Goal: Task Accomplishment & Management: Complete application form

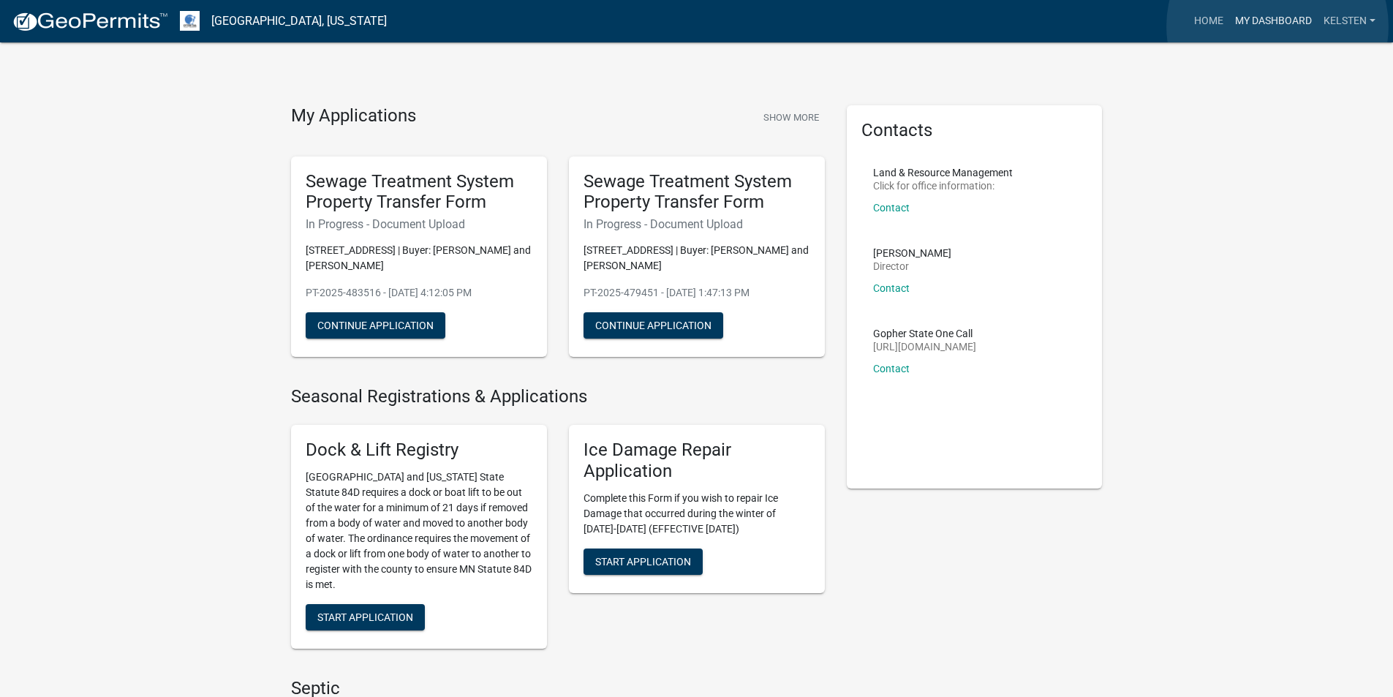
click at [1278, 26] on link "My Dashboard" at bounding box center [1273, 21] width 88 height 28
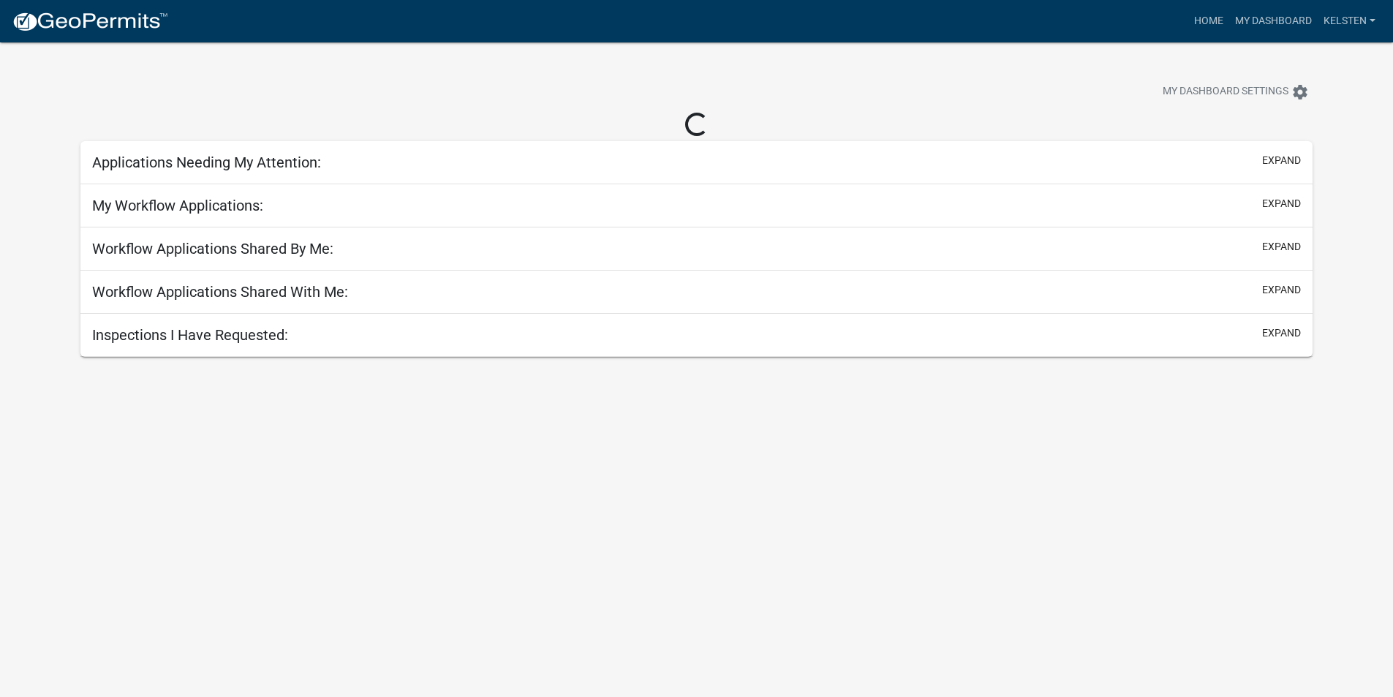
select select "3: 100"
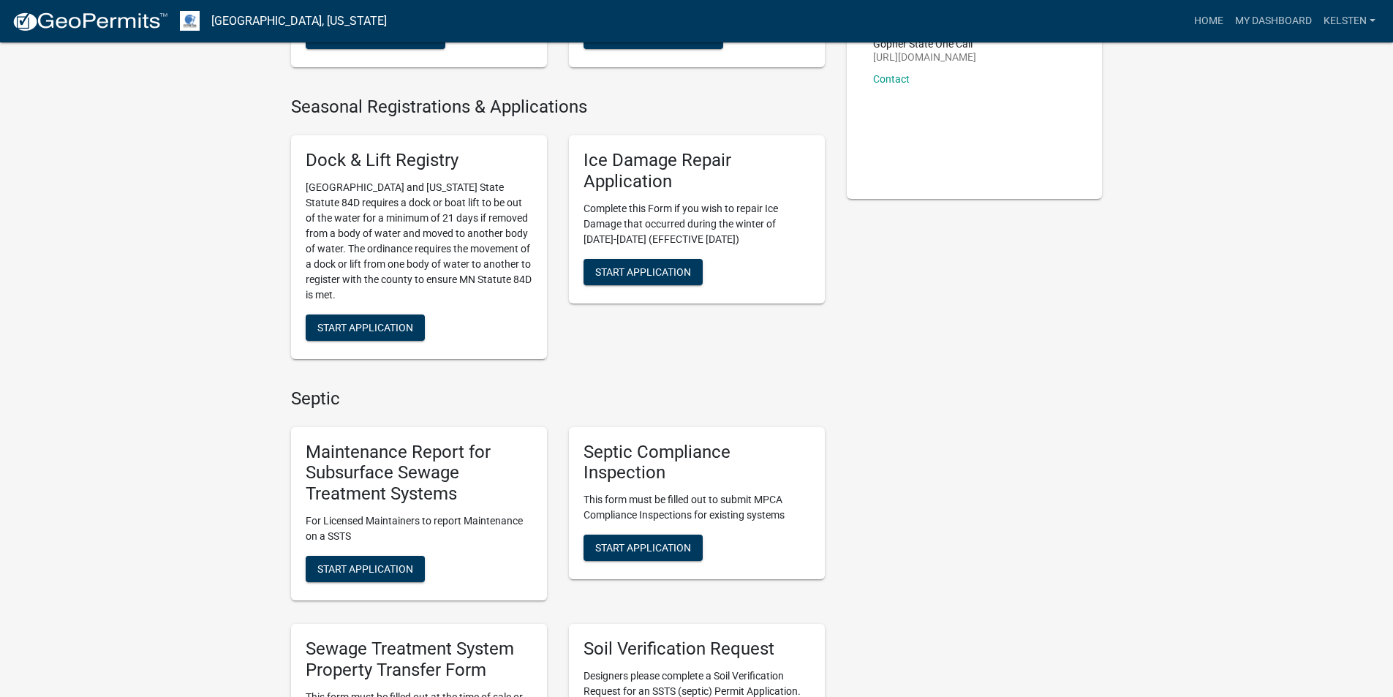
scroll to position [585, 0]
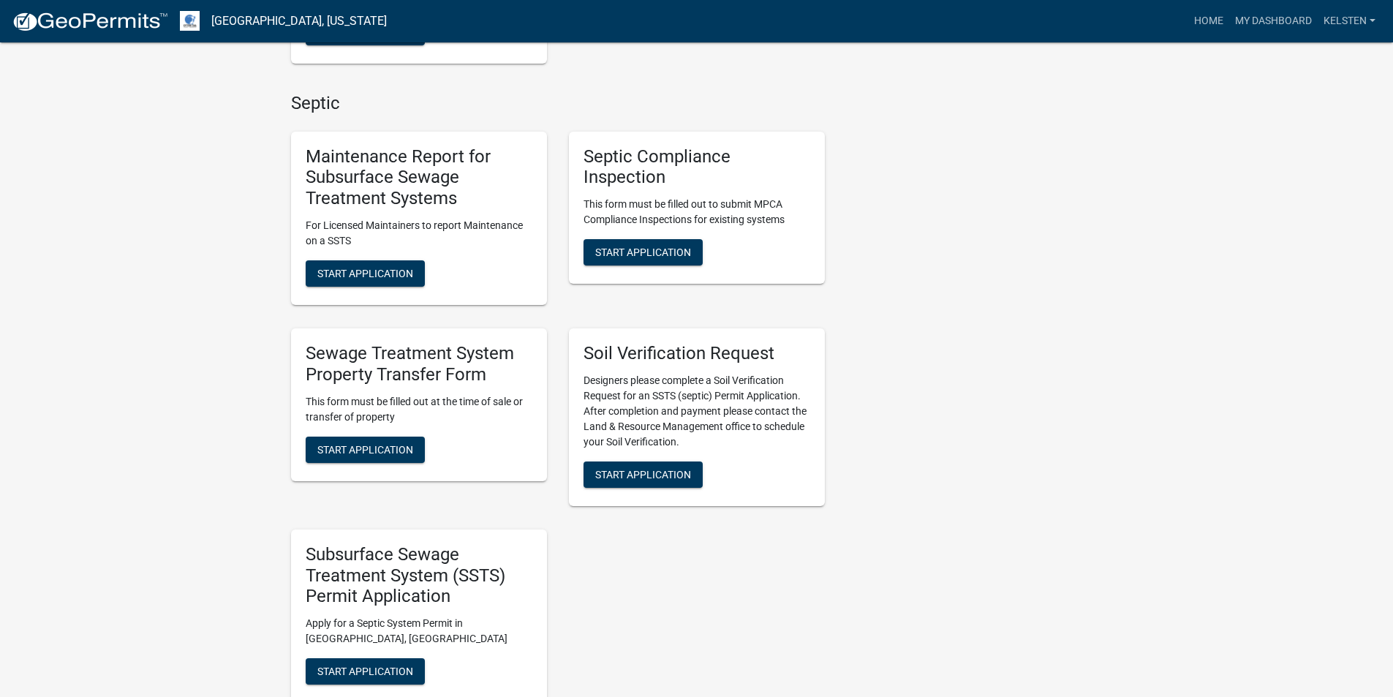
click at [378, 463] on div "Sewage Treatment System Property Transfer Form This form must be filled out at …" at bounding box center [419, 404] width 256 height 153
click at [374, 455] on span "Start Application" at bounding box center [365, 449] width 96 height 12
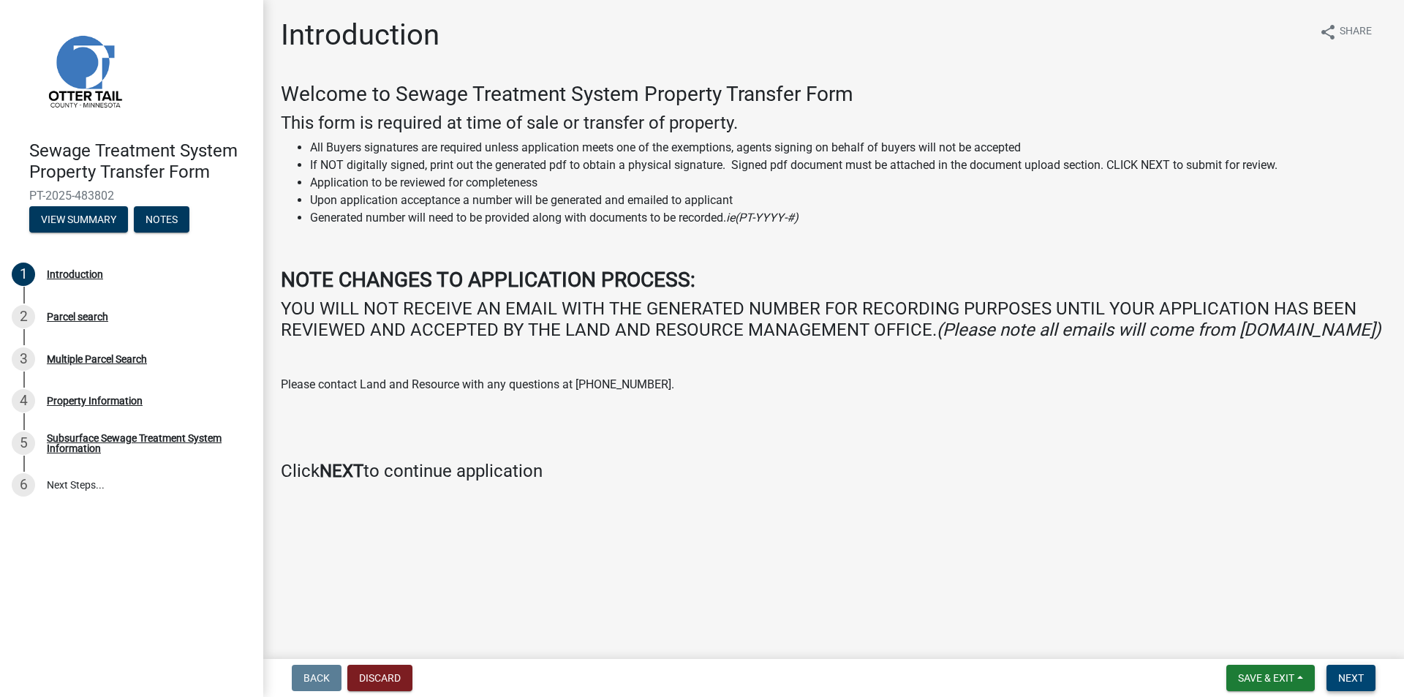
click at [1340, 670] on button "Next" at bounding box center [1351, 678] width 49 height 26
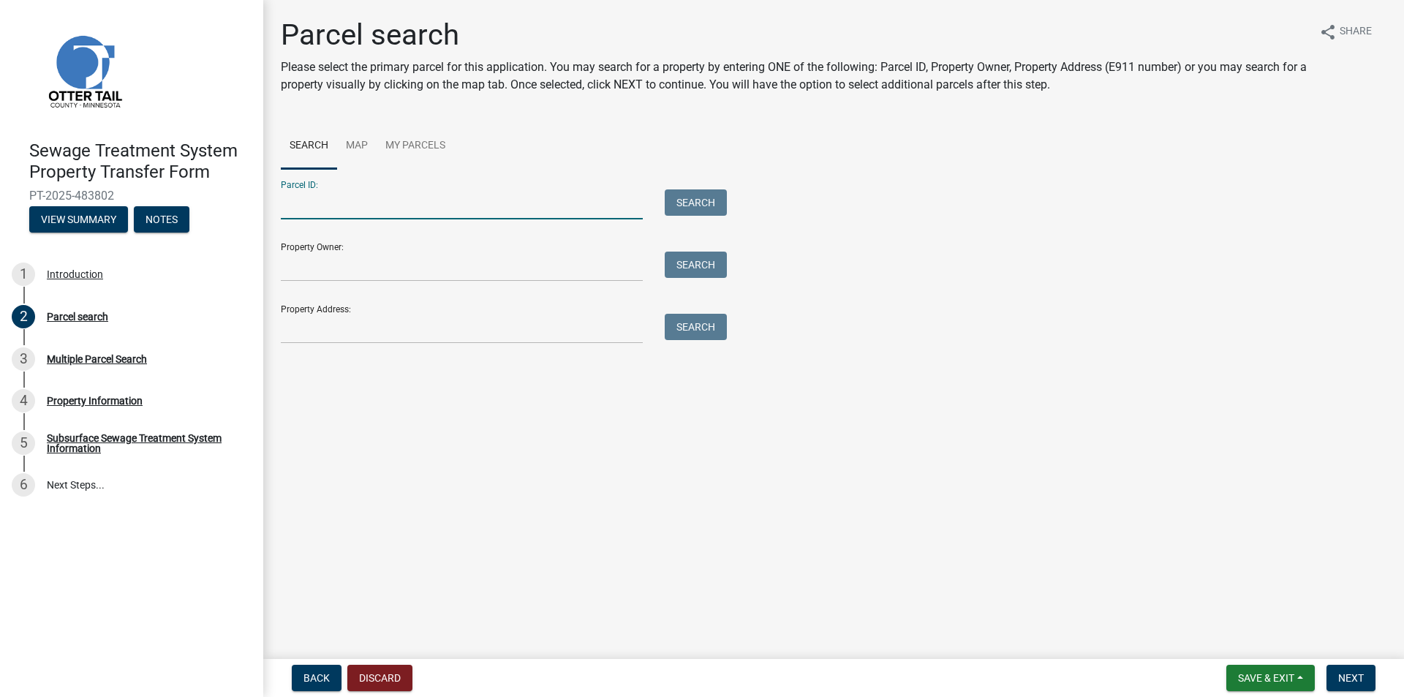
click at [484, 204] on input "Parcel ID:" at bounding box center [462, 204] width 362 height 30
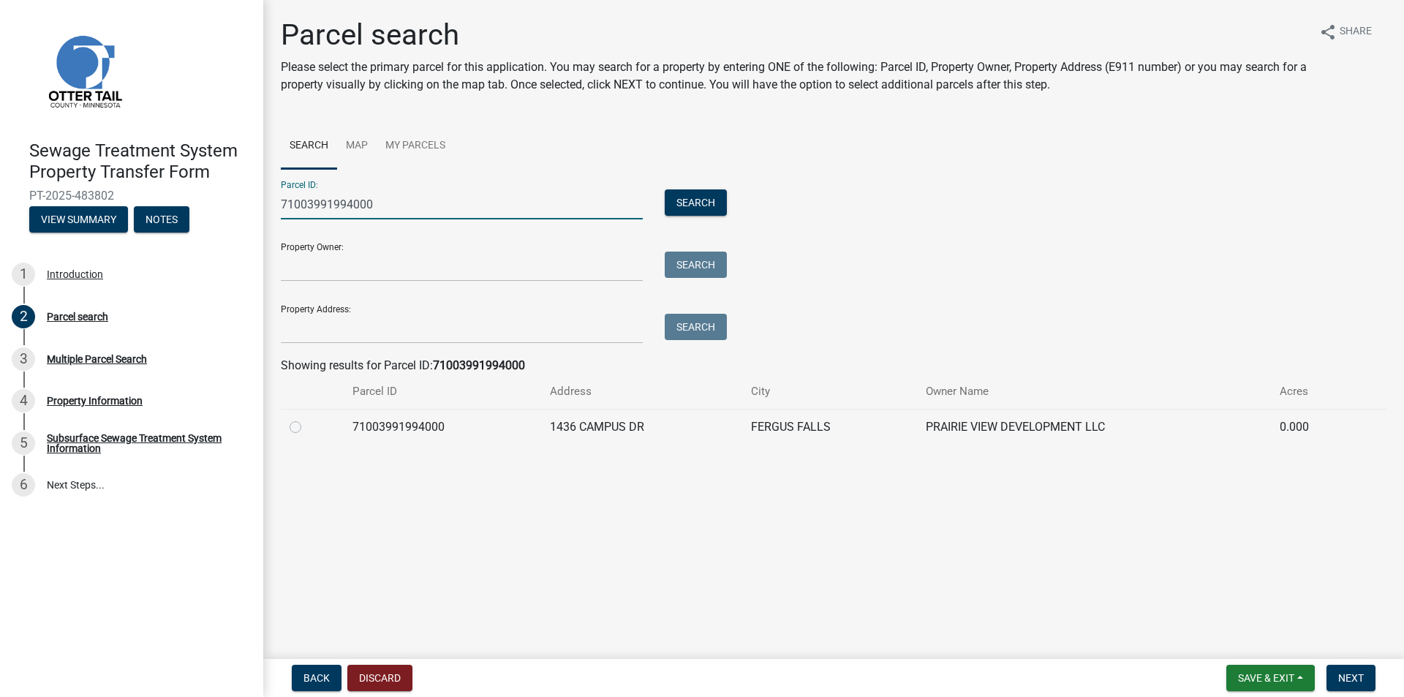
type input "71003991994000"
click at [307, 418] on label at bounding box center [307, 418] width 0 height 0
click at [307, 428] on input "radio" at bounding box center [312, 423] width 10 height 10
radio input "true"
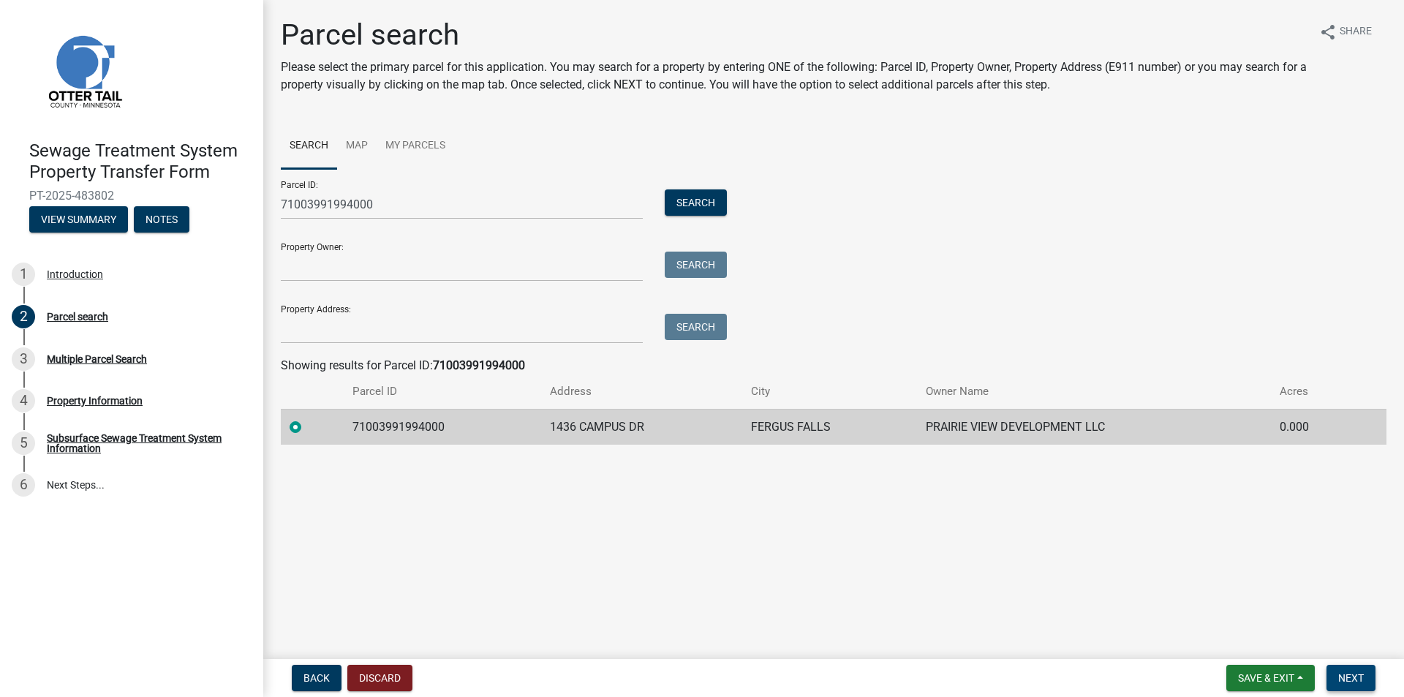
click at [1370, 677] on button "Next" at bounding box center [1351, 678] width 49 height 26
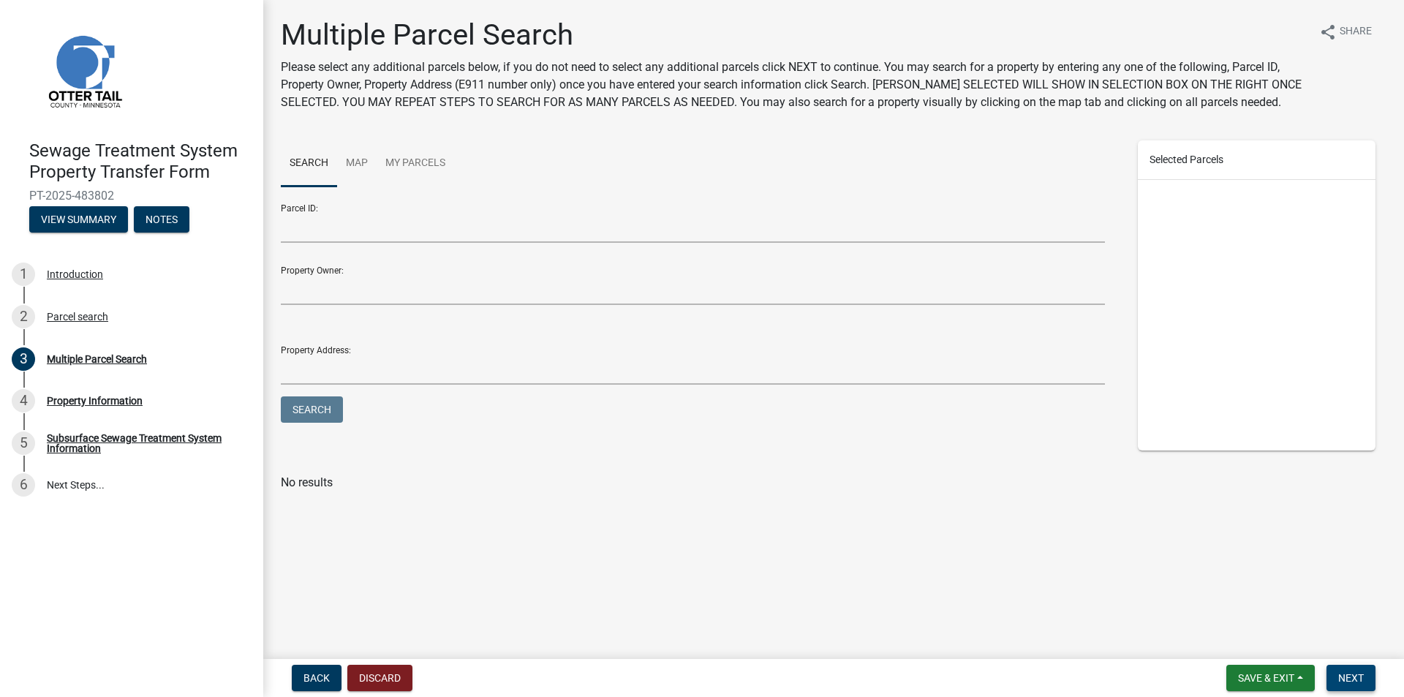
click at [1356, 681] on span "Next" at bounding box center [1351, 678] width 26 height 12
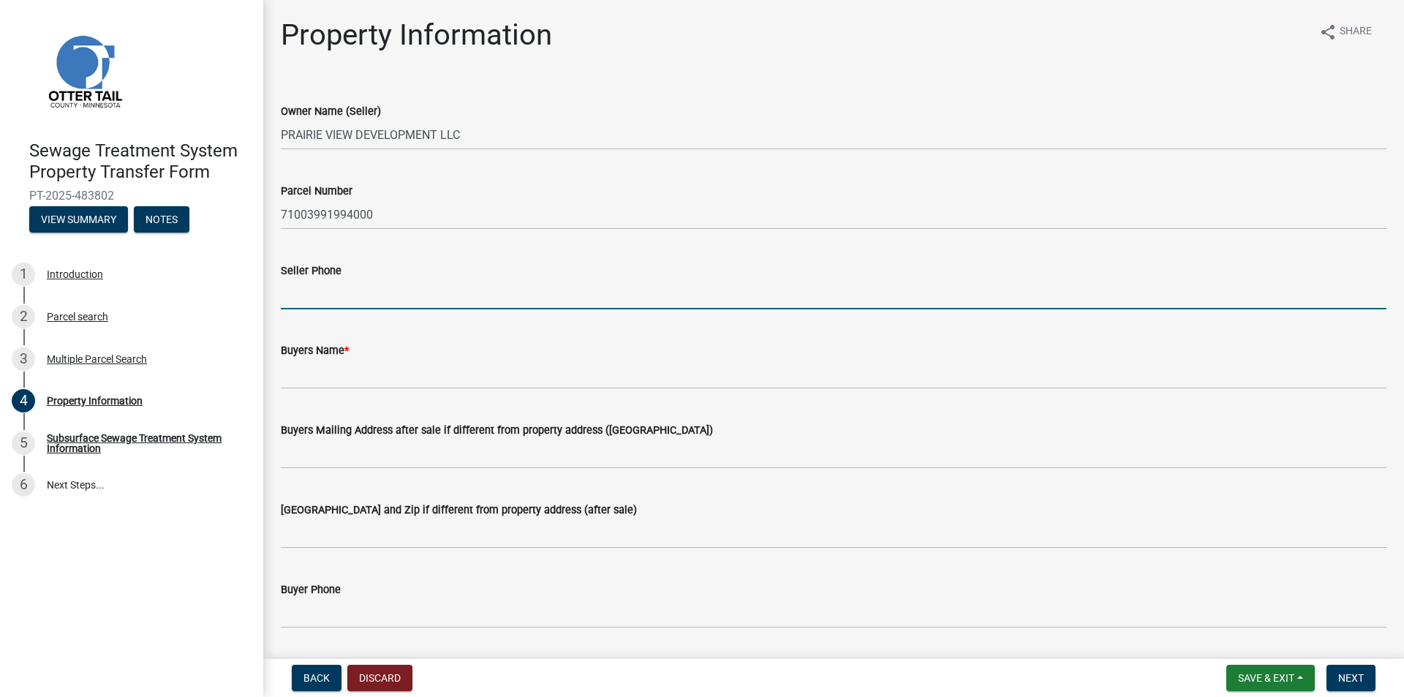
click at [349, 286] on input "Seller Phone" at bounding box center [834, 294] width 1106 height 30
type input "2182051683"
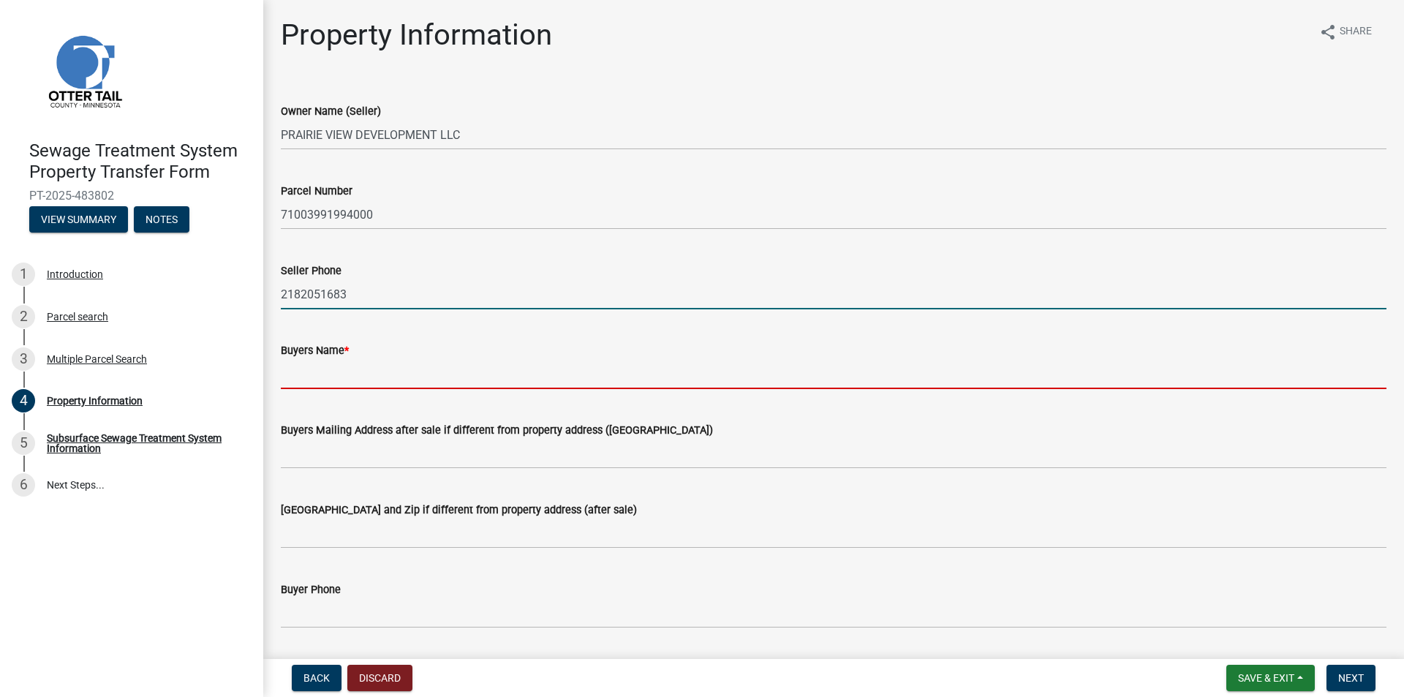
click at [328, 377] on input "Buyers Name *" at bounding box center [834, 374] width 1106 height 30
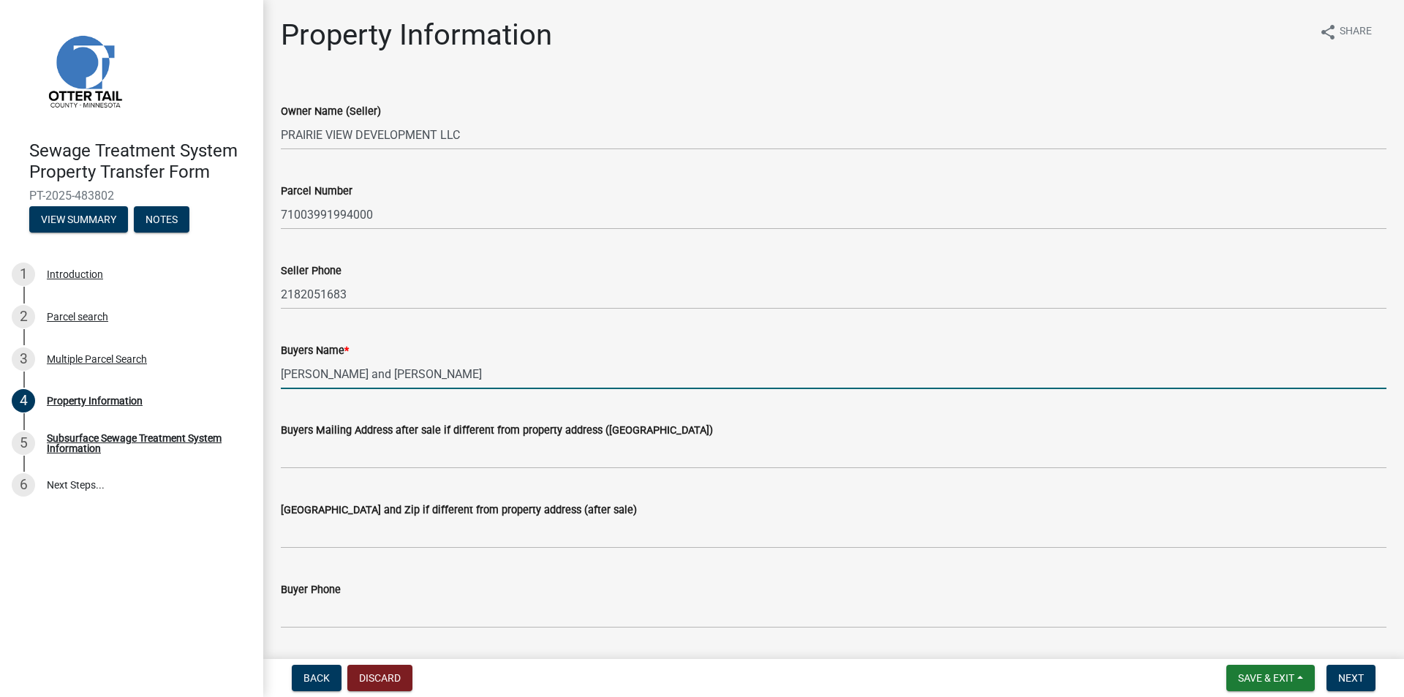
type input "[PERSON_NAME] and [PERSON_NAME]"
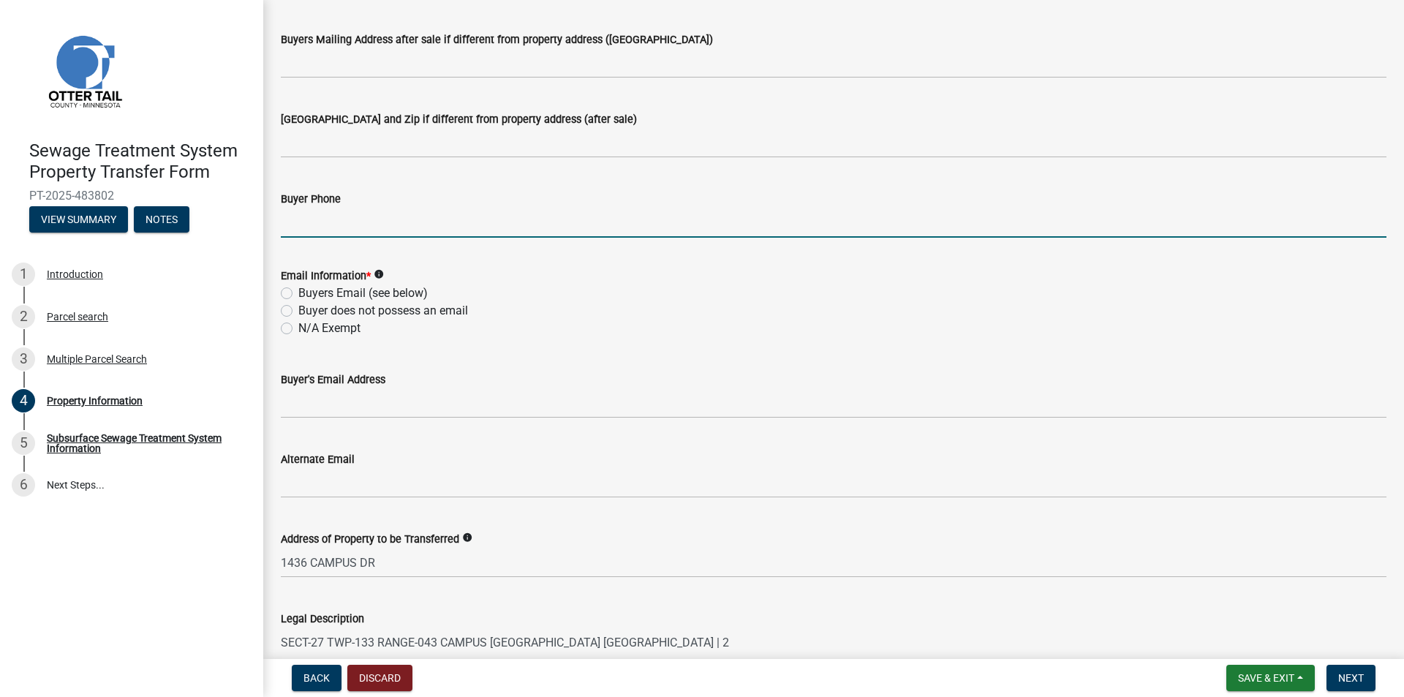
scroll to position [439, 0]
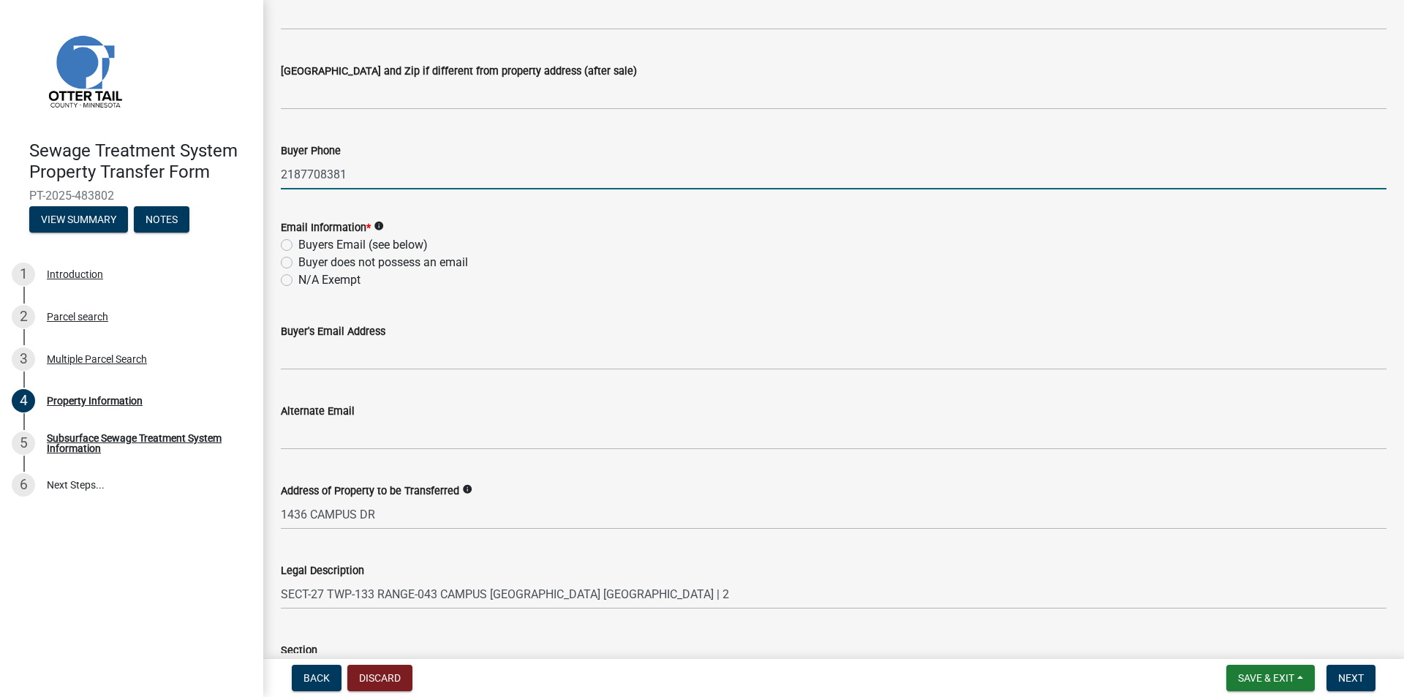
type input "2187708381"
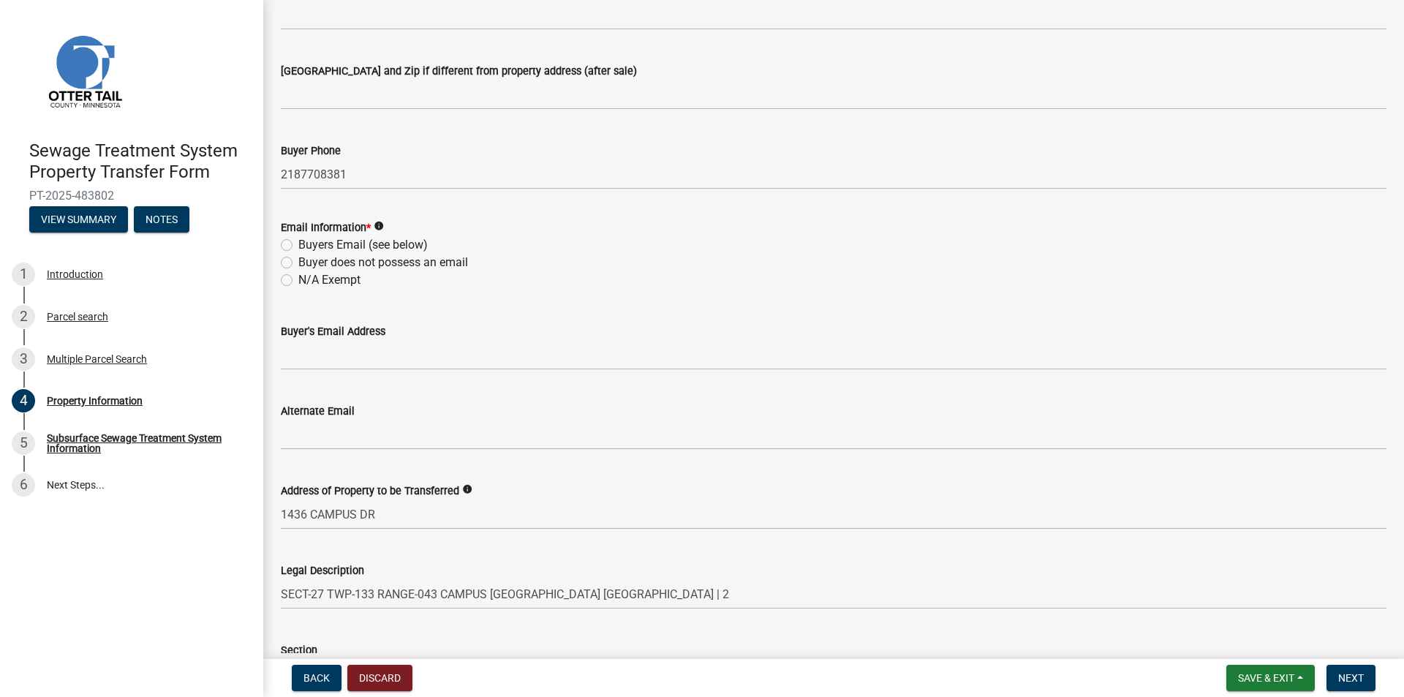
click at [319, 261] on label "Buyer does not possess an email" at bounding box center [383, 263] width 170 height 18
click at [308, 261] on input "Buyer does not possess an email" at bounding box center [303, 259] width 10 height 10
radio input "true"
click at [313, 246] on label "Buyers Email (see below)" at bounding box center [362, 245] width 129 height 18
click at [308, 246] on input "Buyers Email (see below)" at bounding box center [303, 241] width 10 height 10
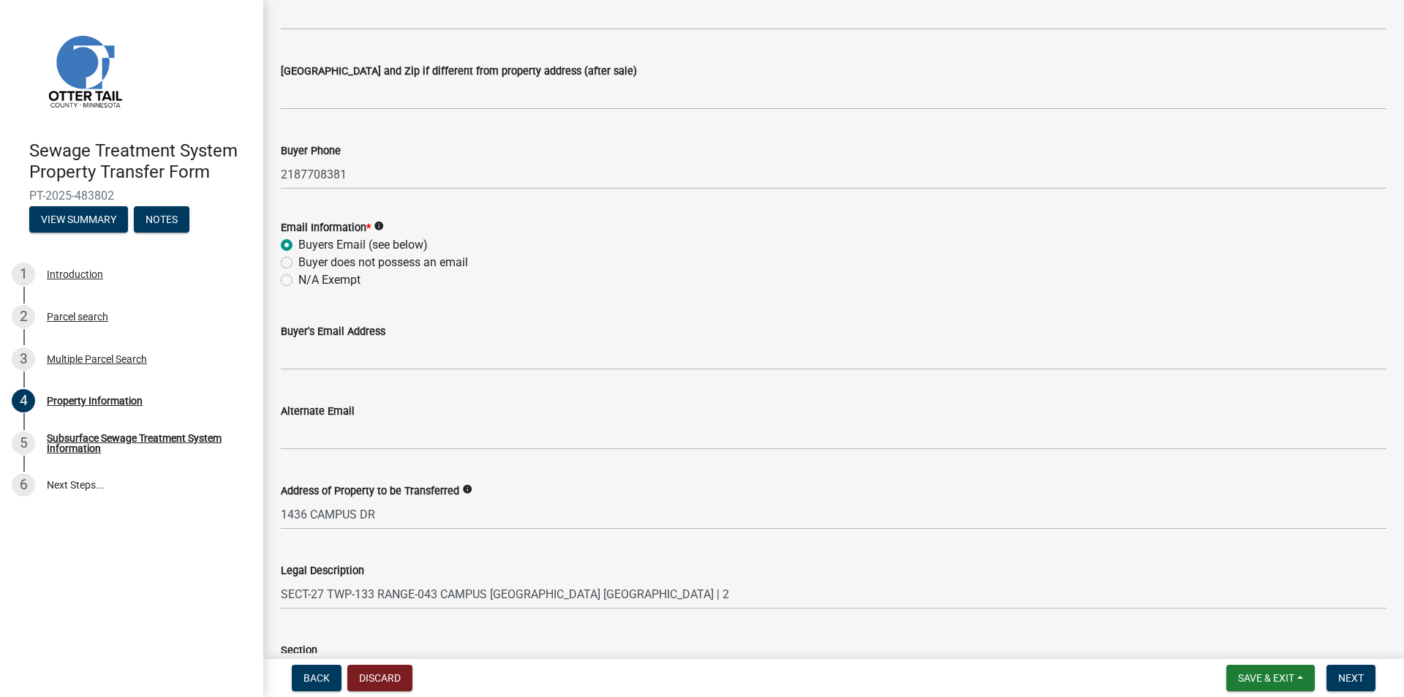
radio input "true"
click at [325, 278] on label "N/A Exempt" at bounding box center [329, 280] width 62 height 18
click at [308, 278] on input "N/A Exempt" at bounding box center [303, 276] width 10 height 10
radio input "true"
click at [317, 257] on label "Buyer does not possess an email" at bounding box center [383, 263] width 170 height 18
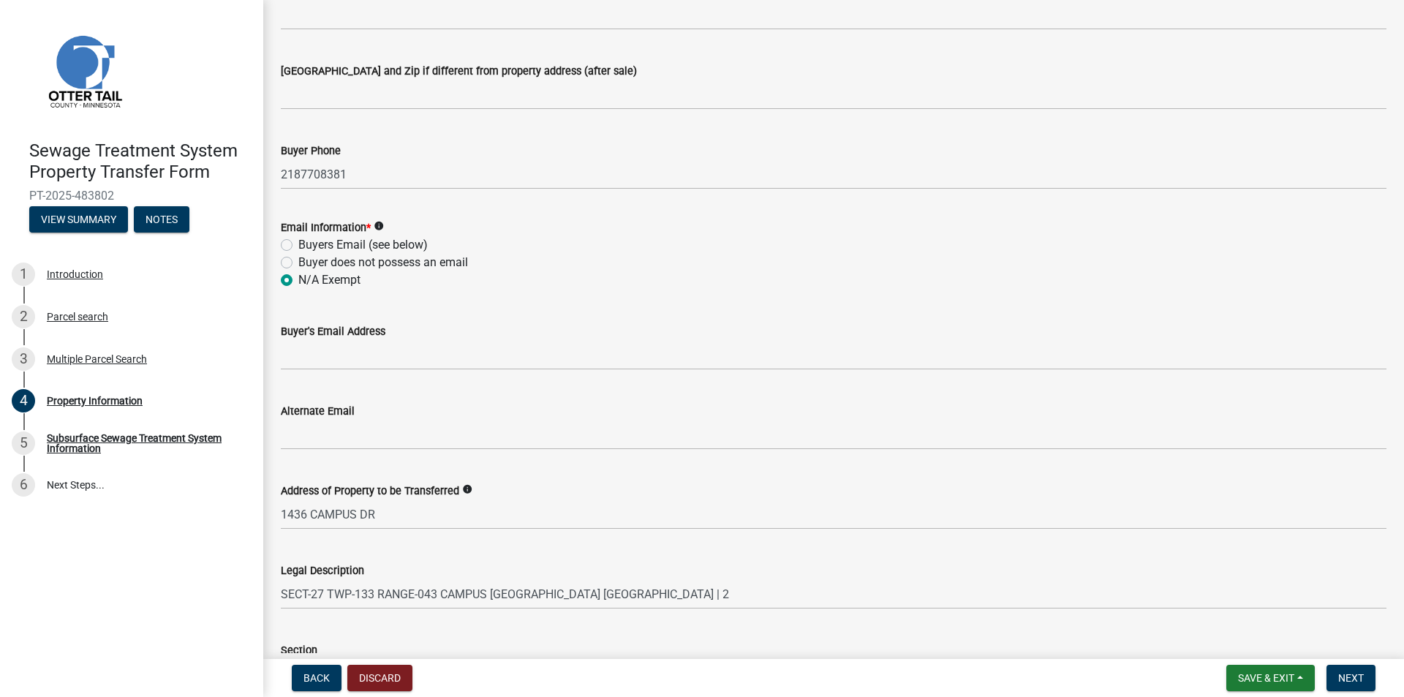
click at [308, 257] on input "Buyer does not possess an email" at bounding box center [303, 259] width 10 height 10
radio input "true"
click at [1361, 677] on span "Next" at bounding box center [1351, 678] width 26 height 12
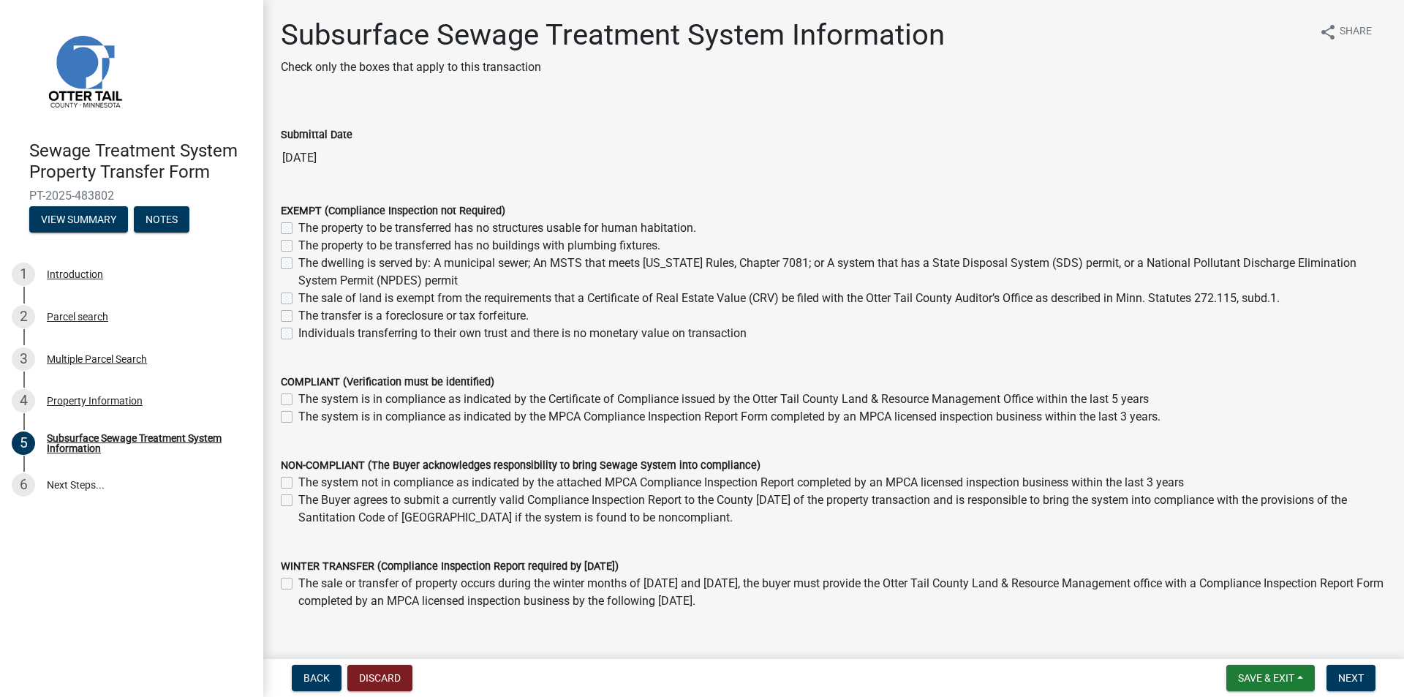
click at [286, 256] on div "The dwelling is served by: A municipal sewer; An MSTS that meets [US_STATE] Rul…" at bounding box center [834, 271] width 1106 height 35
click at [298, 263] on label "The dwelling is served by: A municipal sewer; An MSTS that meets [US_STATE] Rul…" at bounding box center [842, 271] width 1088 height 35
click at [298, 263] on input "The dwelling is served by: A municipal sewer; An MSTS that meets [US_STATE] Rul…" at bounding box center [303, 259] width 10 height 10
checkbox input "true"
checkbox input "false"
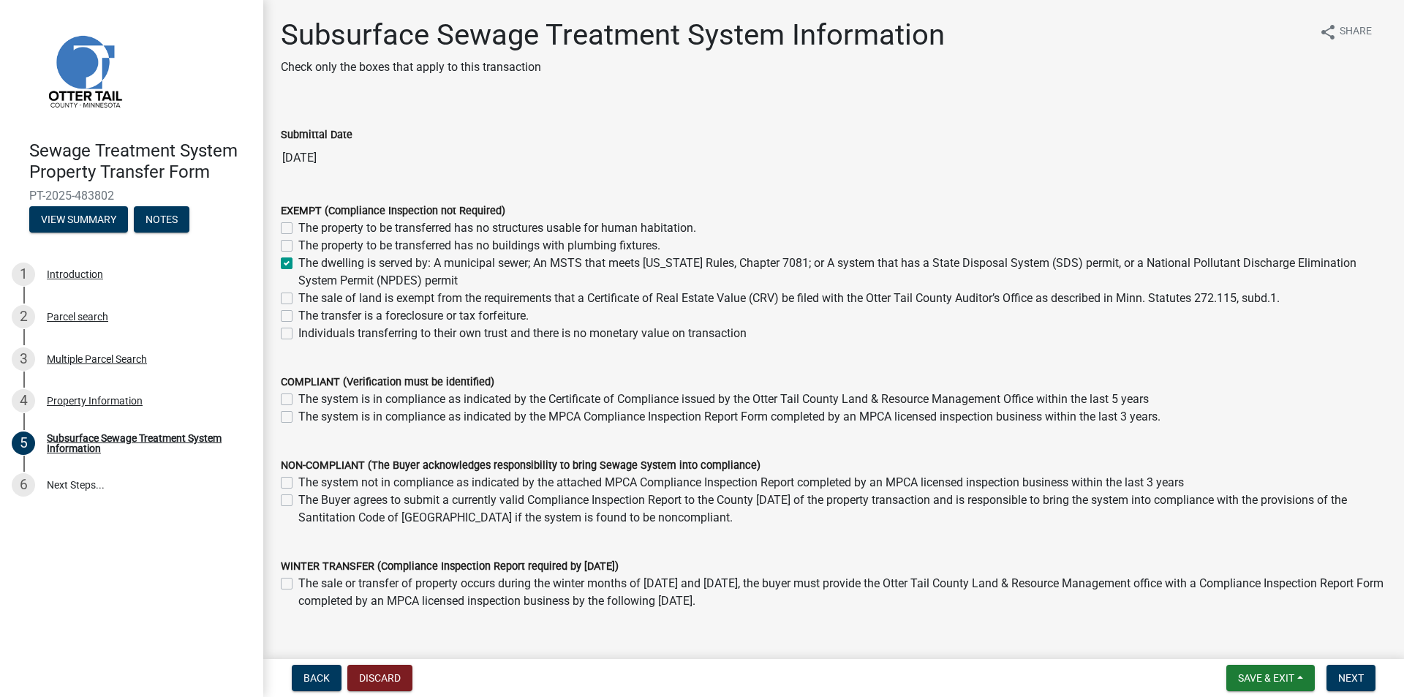
checkbox input "false"
checkbox input "true"
checkbox input "false"
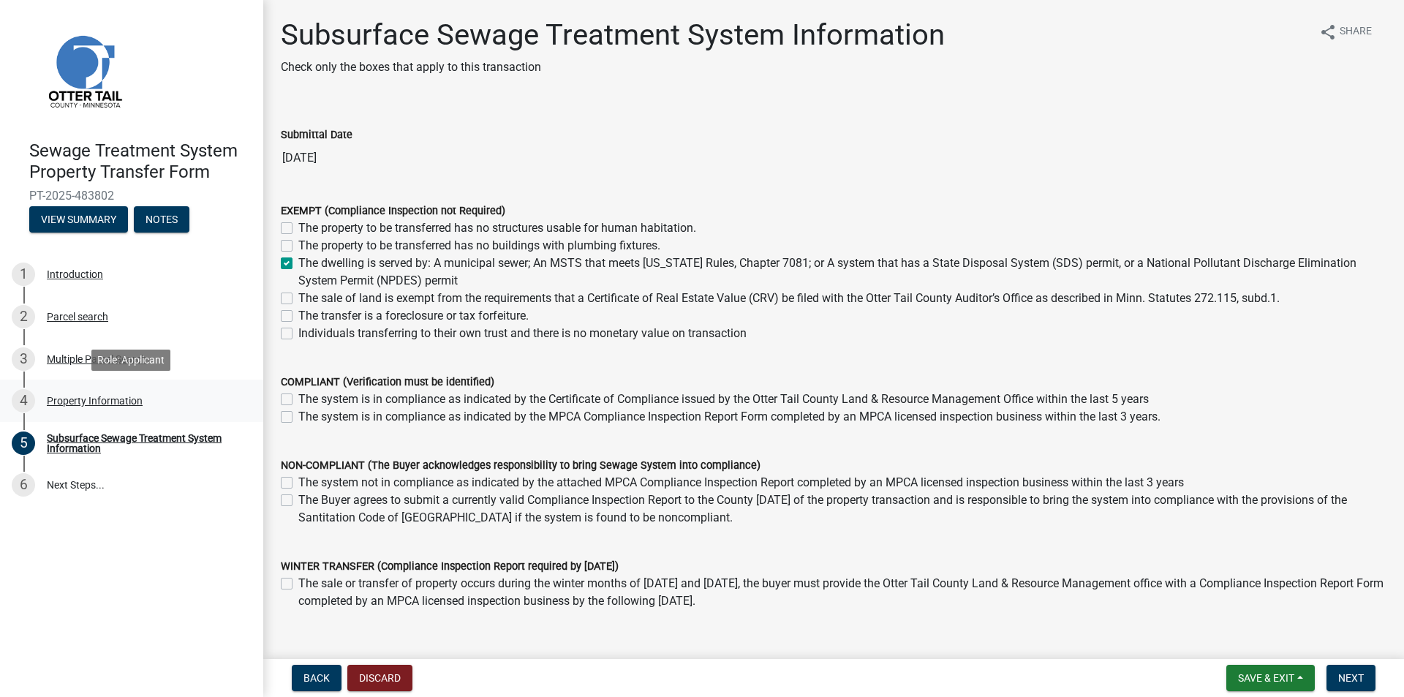
click at [64, 388] on link "4 Property Information" at bounding box center [131, 401] width 263 height 42
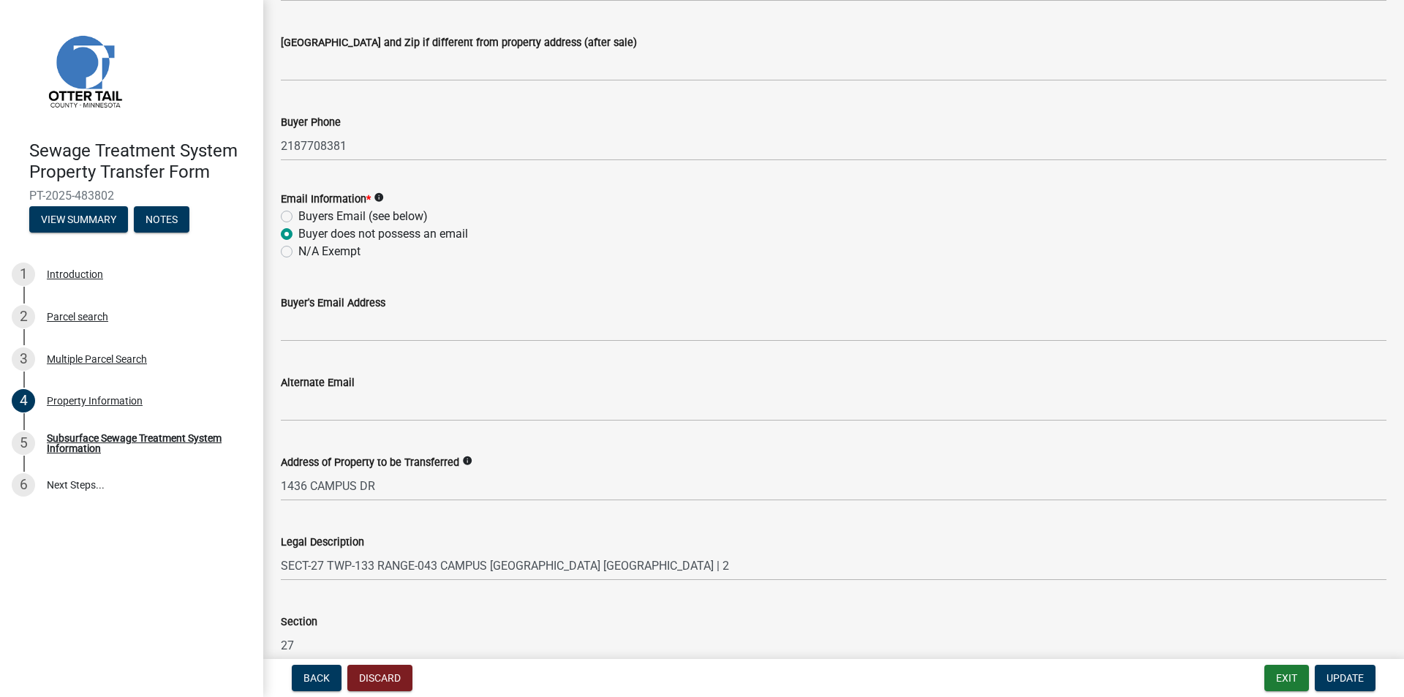
scroll to position [512, 0]
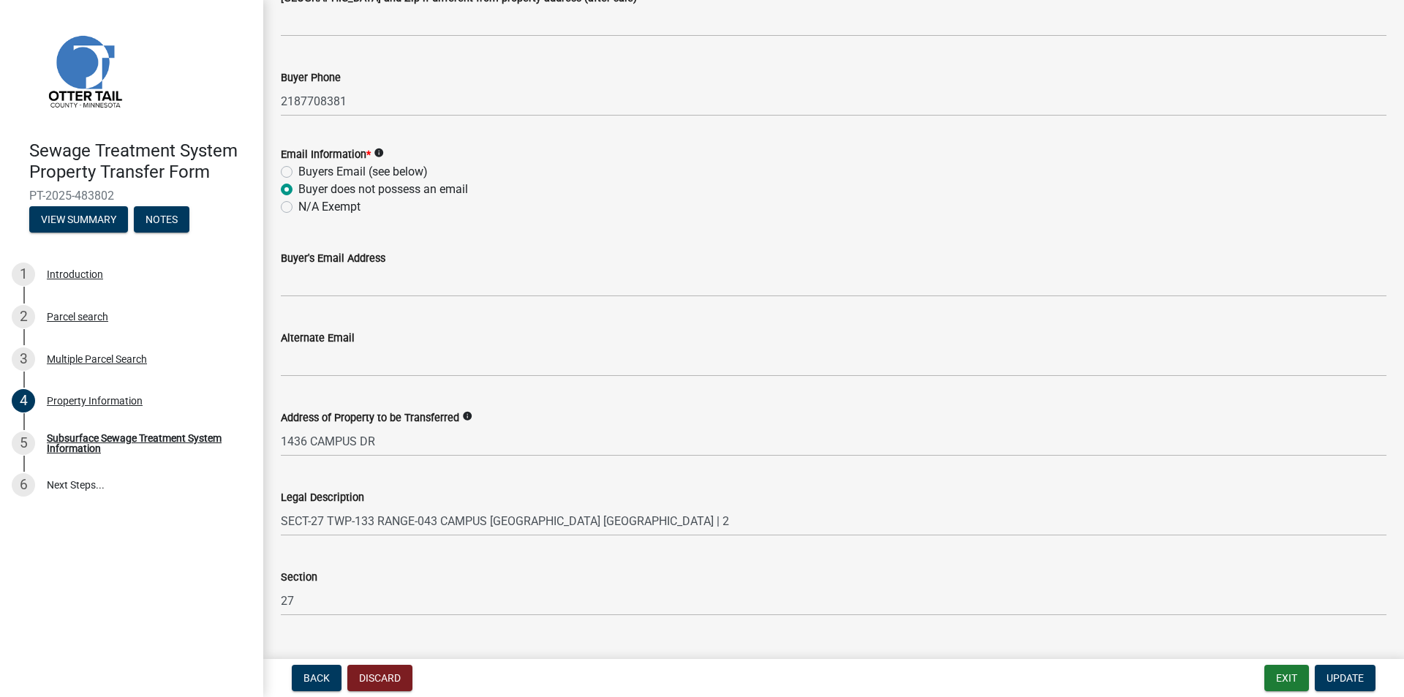
click at [377, 153] on icon "info" at bounding box center [379, 153] width 10 height 10
click at [293, 181] on div "Buyer does not possess an email" at bounding box center [834, 190] width 1106 height 18
click at [298, 171] on label "Buyers Email (see below)" at bounding box center [362, 172] width 129 height 18
click at [298, 171] on input "Buyers Email (see below)" at bounding box center [303, 168] width 10 height 10
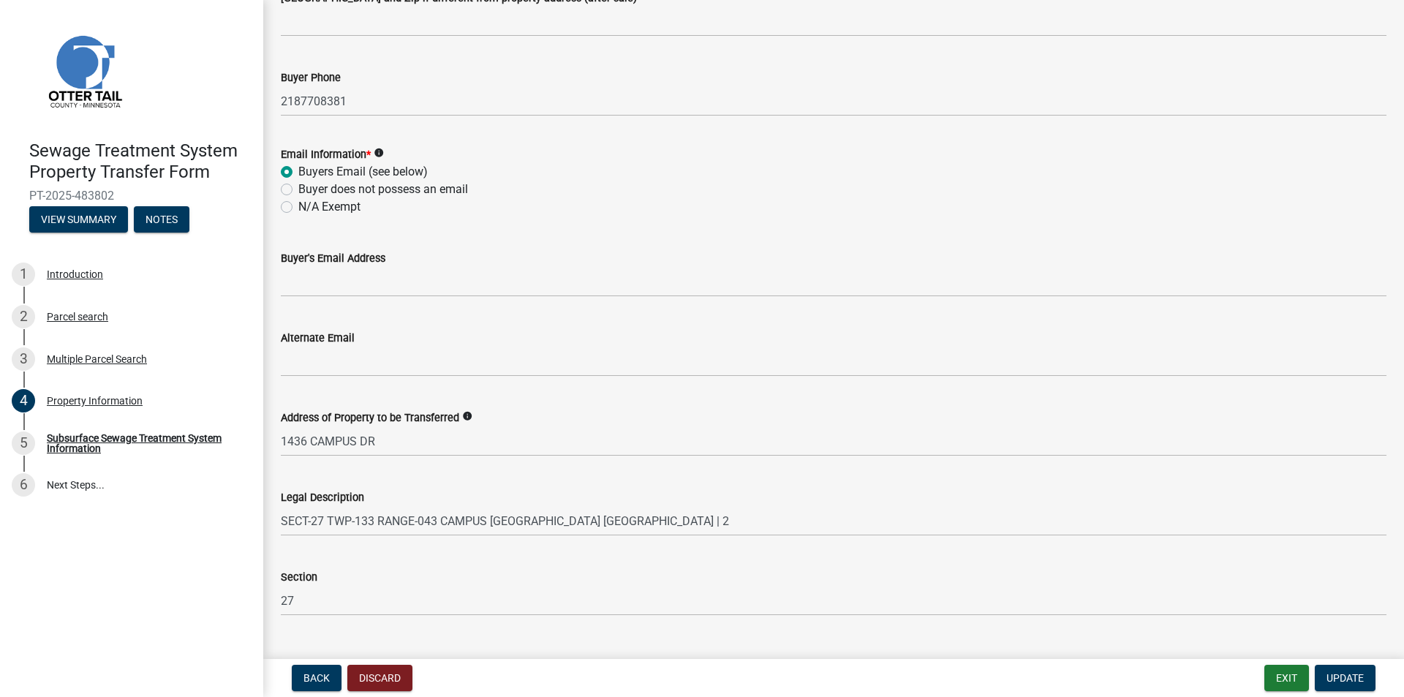
radio input "true"
click at [1360, 664] on nav "Back Discard Exit Update" at bounding box center [833, 678] width 1141 height 38
click at [1362, 679] on span "Update" at bounding box center [1345, 678] width 37 height 12
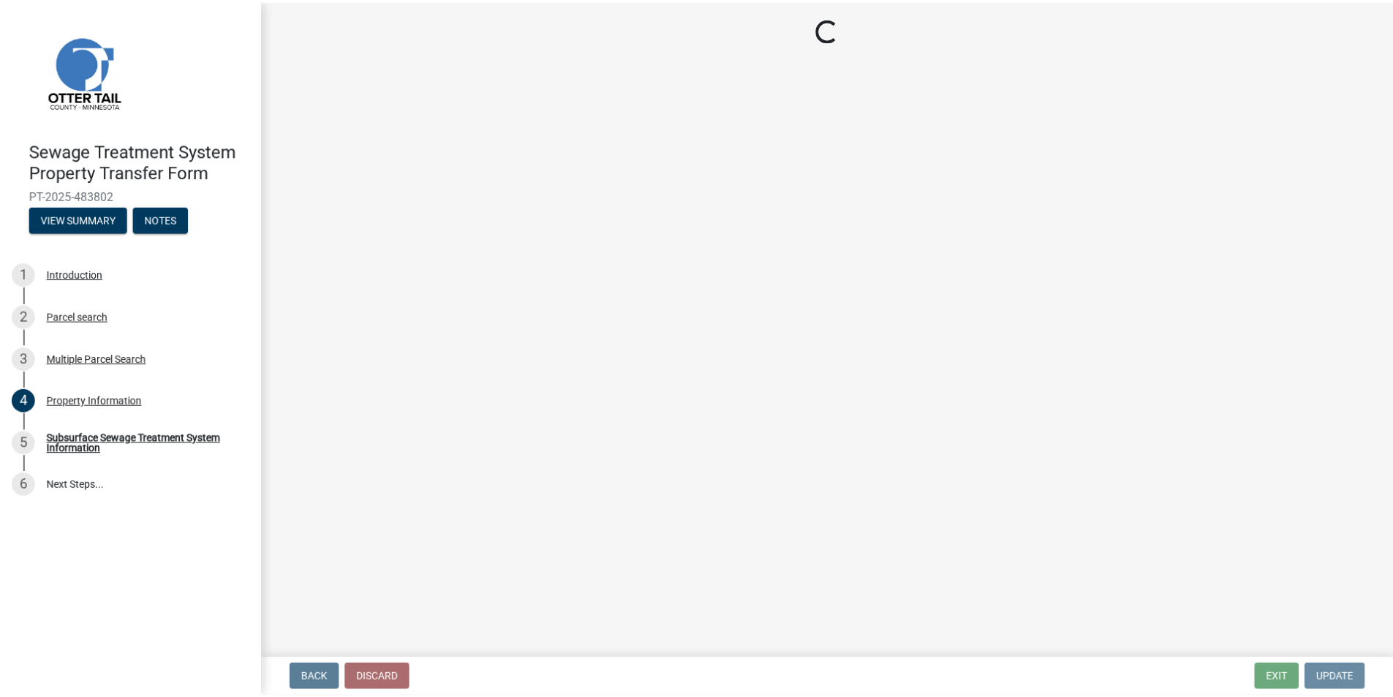
scroll to position [0, 0]
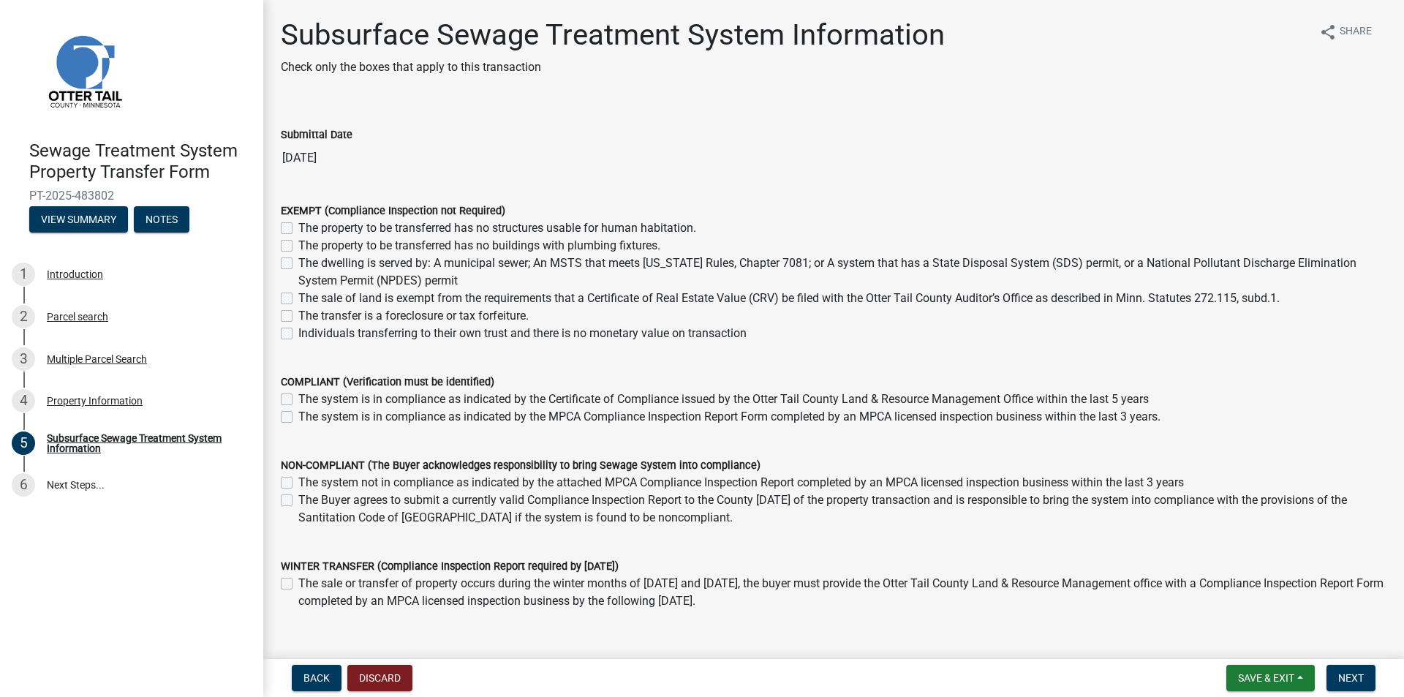
click at [312, 263] on label "The dwelling is served by: A municipal sewer; An MSTS that meets [US_STATE] Rul…" at bounding box center [842, 271] width 1088 height 35
click at [308, 263] on input "The dwelling is served by: A municipal sewer; An MSTS that meets [US_STATE] Rul…" at bounding box center [303, 259] width 10 height 10
checkbox input "true"
checkbox input "false"
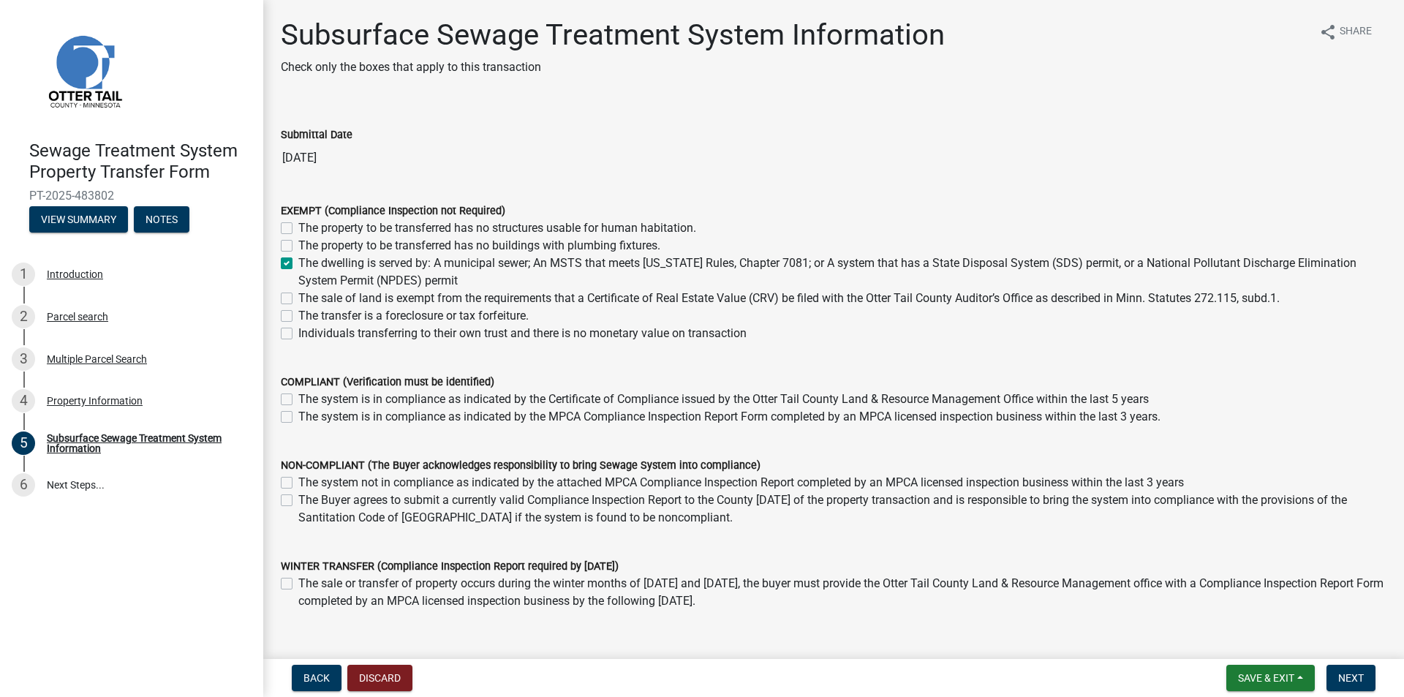
checkbox input "true"
checkbox input "false"
click at [1359, 679] on span "Next" at bounding box center [1351, 678] width 26 height 12
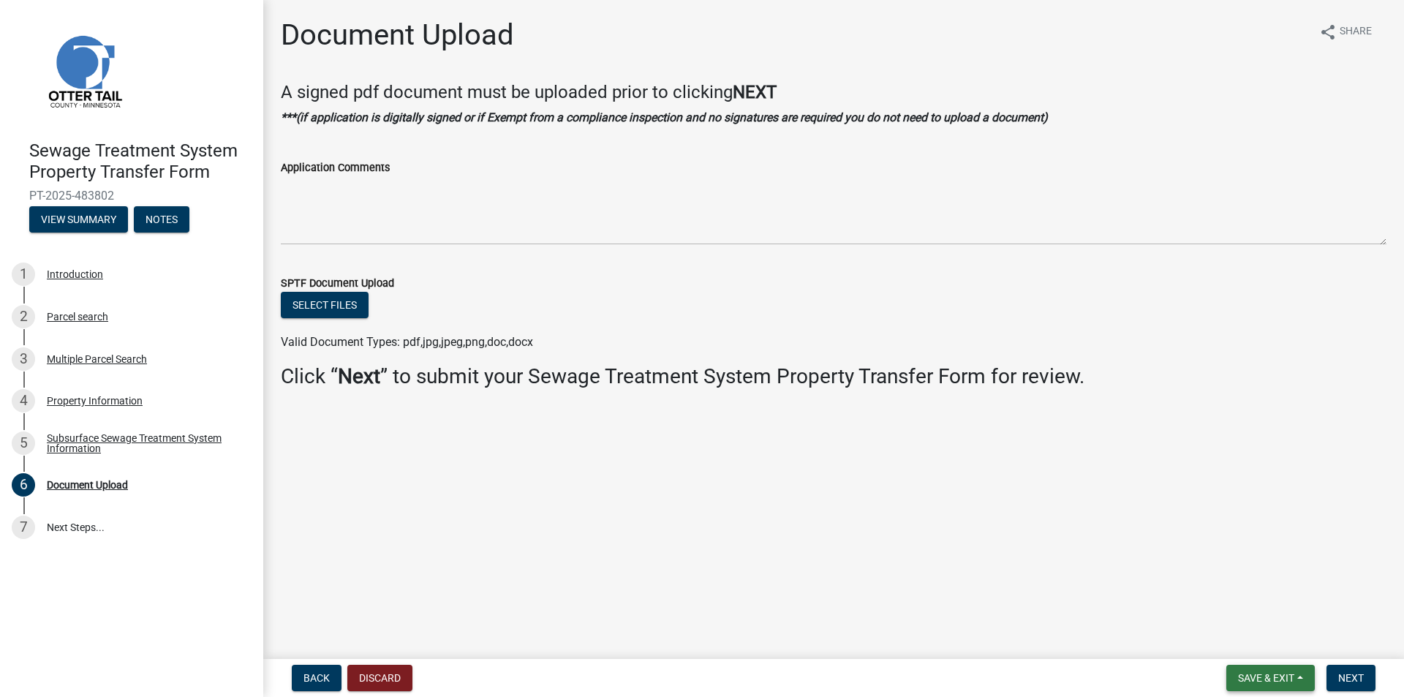
click at [1270, 676] on span "Save & Exit" at bounding box center [1266, 678] width 56 height 12
click at [1240, 638] on button "Save & Exit" at bounding box center [1256, 639] width 117 height 35
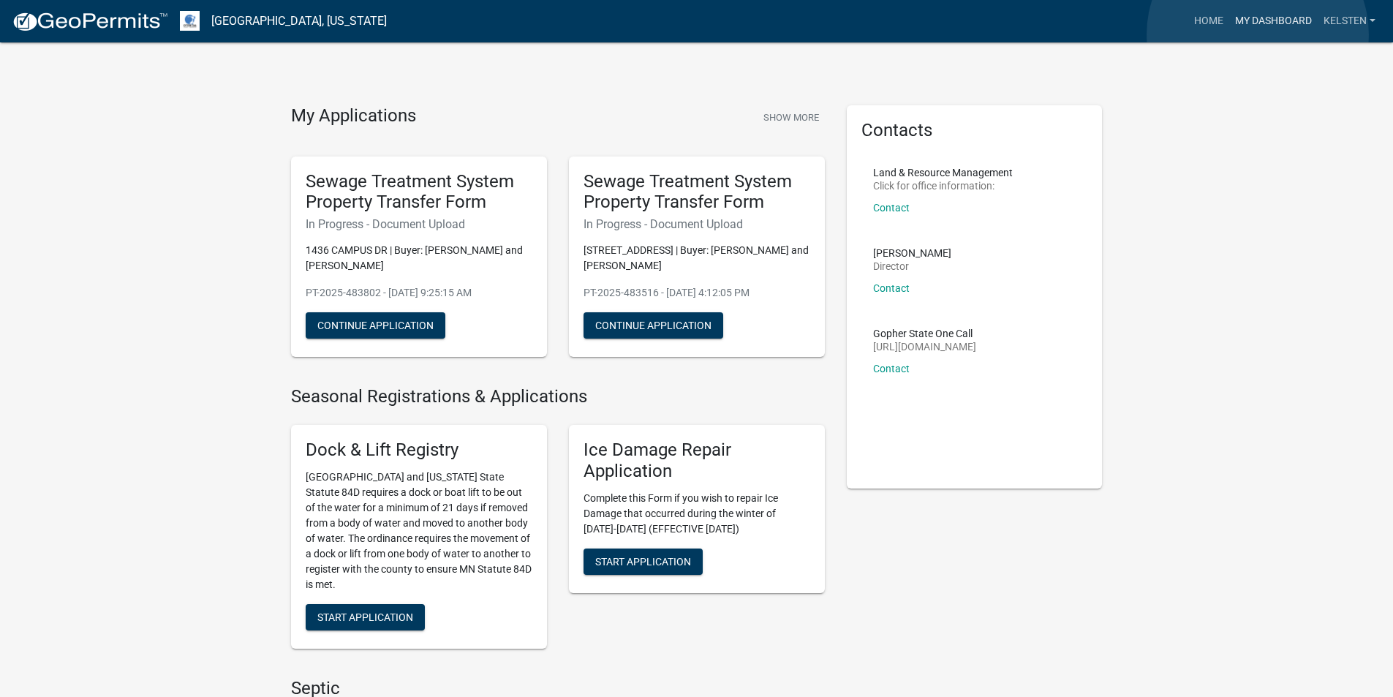
click at [1258, 34] on link "My Dashboard" at bounding box center [1273, 21] width 88 height 28
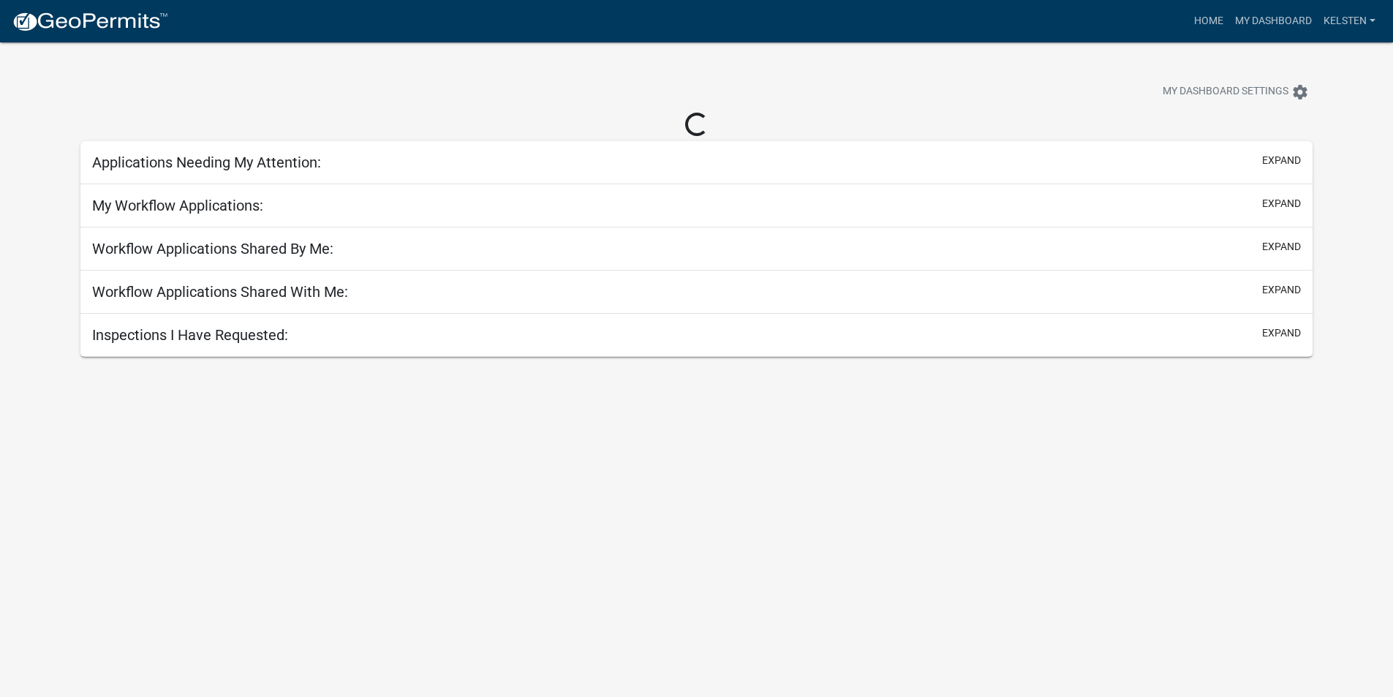
select select "3: 100"
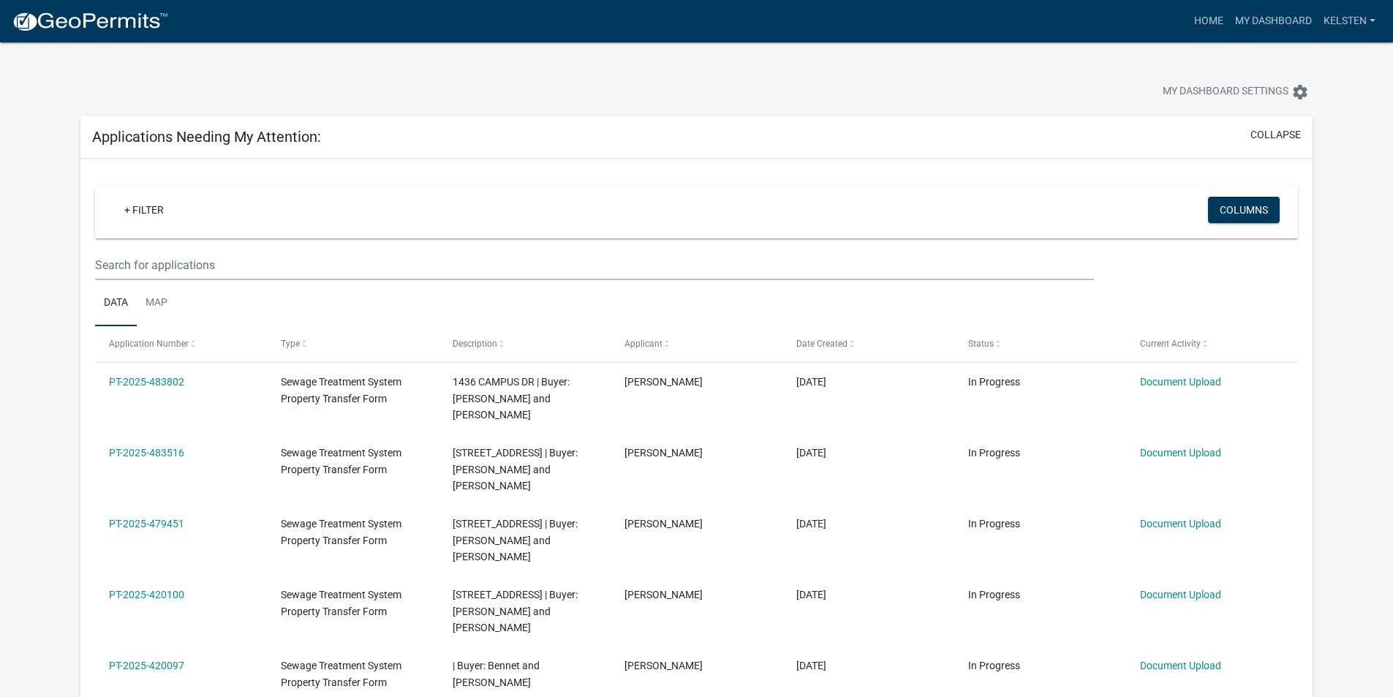
click at [325, 199] on div "+ Filter" at bounding box center [498, 212] width 793 height 30
